Goal: Task Accomplishment & Management: Use online tool/utility

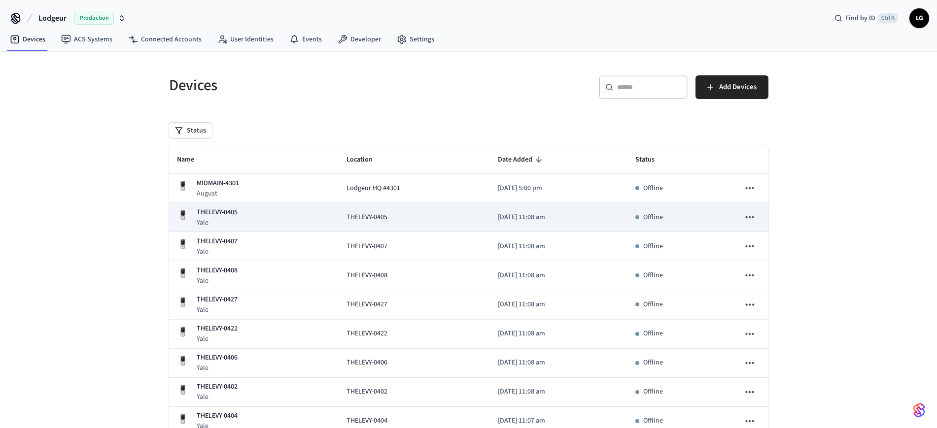
click at [252, 218] on div "THELEVY-0405 [GEOGRAPHIC_DATA]" at bounding box center [254, 218] width 154 height 20
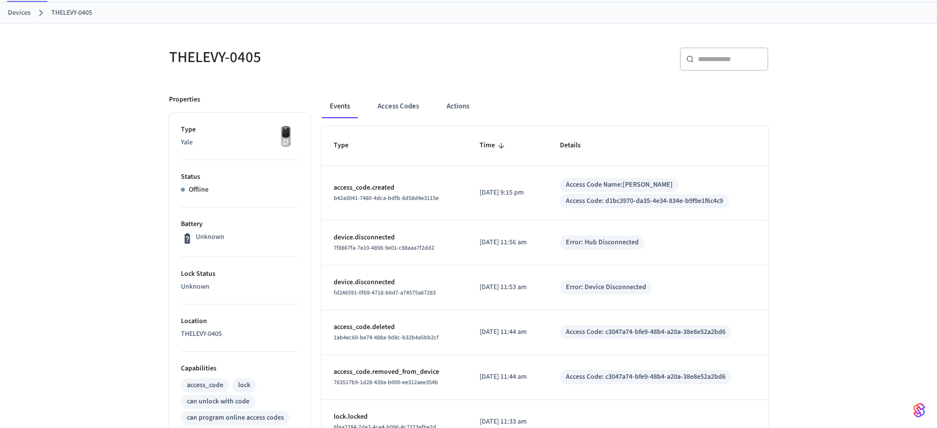
scroll to position [123, 0]
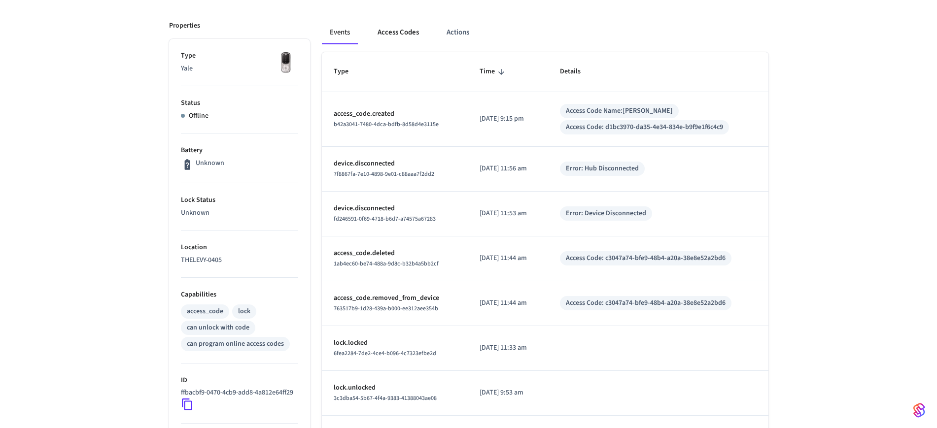
click at [400, 32] on button "Access Codes" at bounding box center [398, 33] width 57 height 24
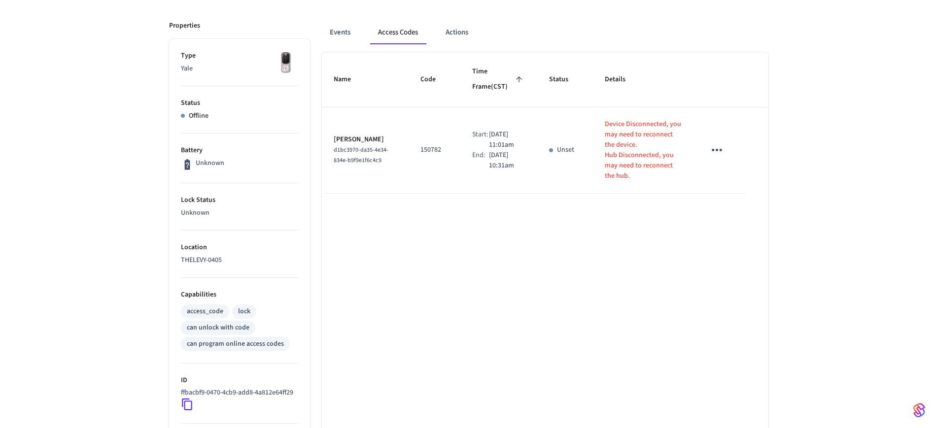
click at [428, 146] on p "150782" at bounding box center [435, 150] width 28 height 10
copy p "150782"
click at [333, 31] on button "Events" at bounding box center [340, 33] width 36 height 24
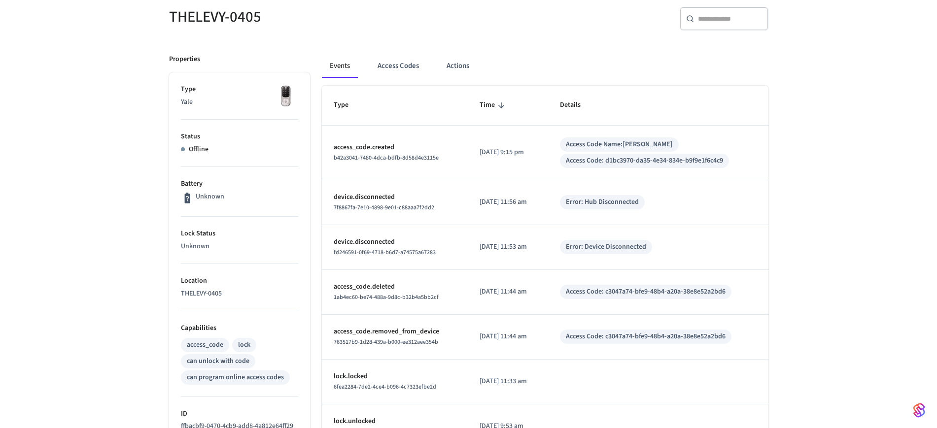
scroll to position [0, 0]
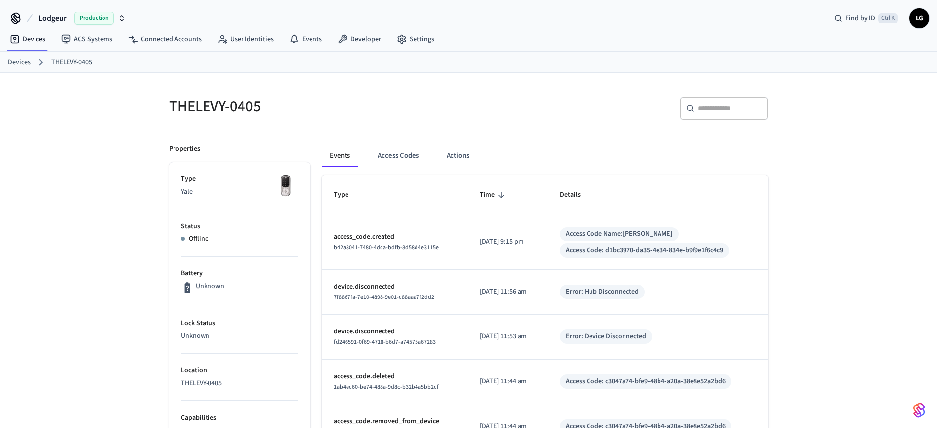
click at [20, 62] on link "Devices" at bounding box center [19, 62] width 23 height 10
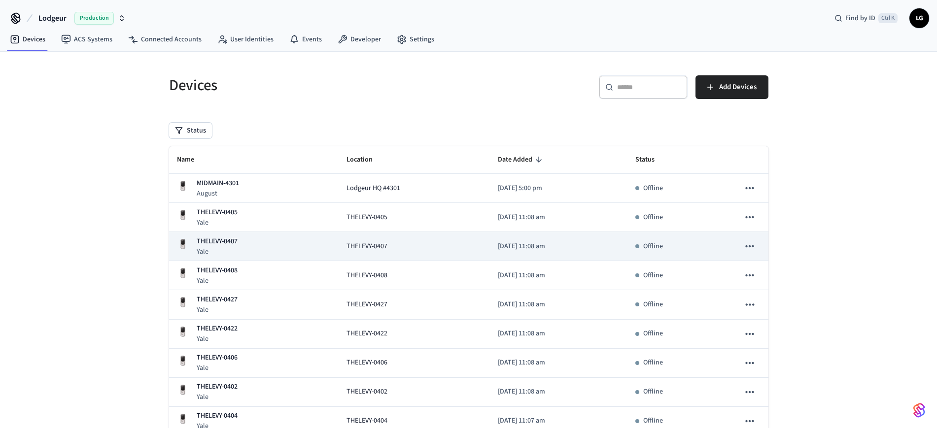
click at [315, 246] on div "THELEVY-0407 [GEOGRAPHIC_DATA]" at bounding box center [254, 247] width 154 height 20
